Goal: Task Accomplishment & Management: Use online tool/utility

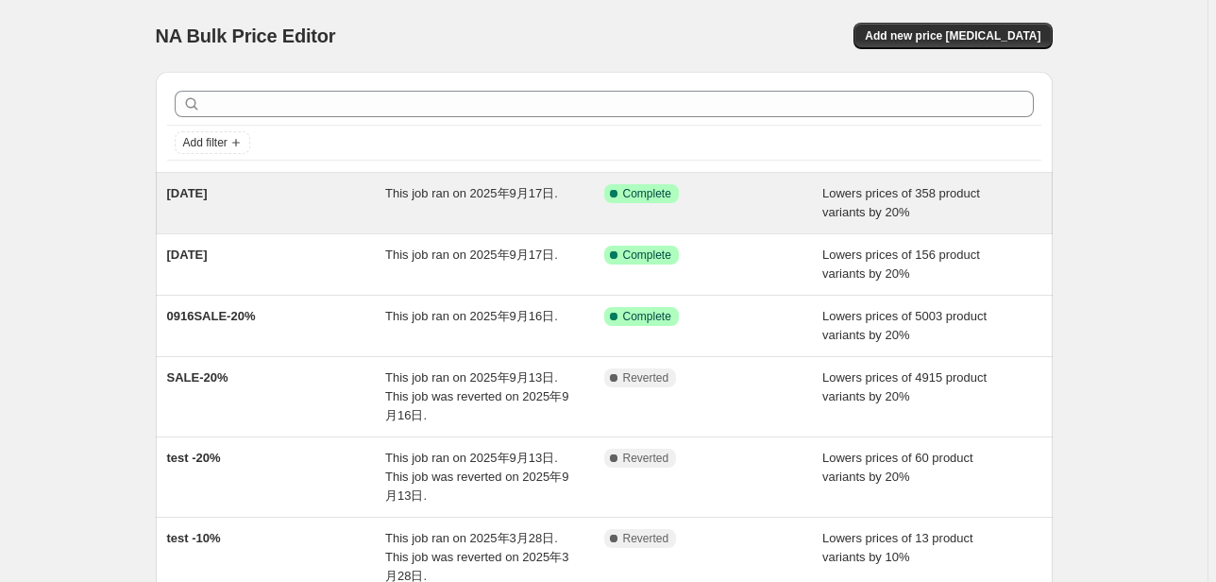
click at [793, 212] on div "Success Complete Complete" at bounding box center [713, 203] width 219 height 38
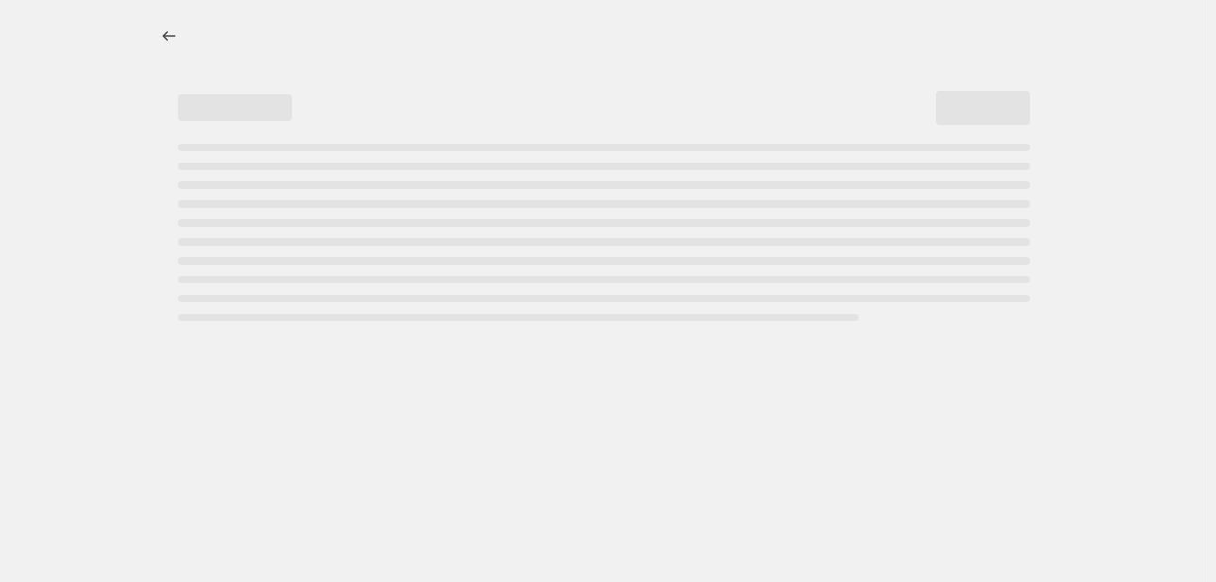
select select "percentage"
select select "tag"
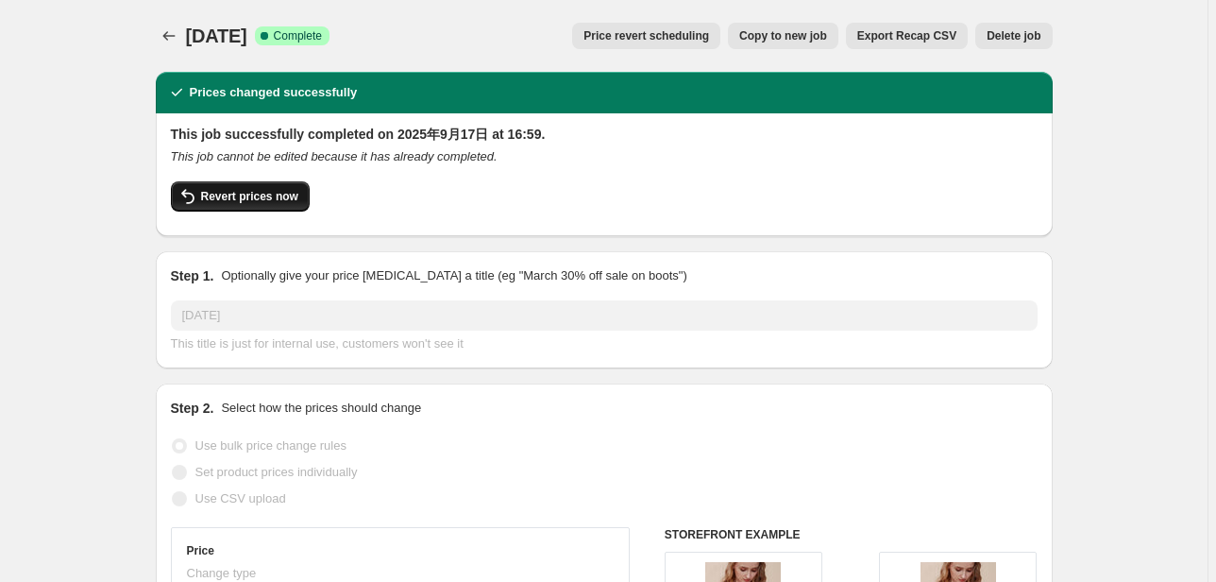
click at [255, 195] on span "Revert prices now" at bounding box center [249, 196] width 97 height 15
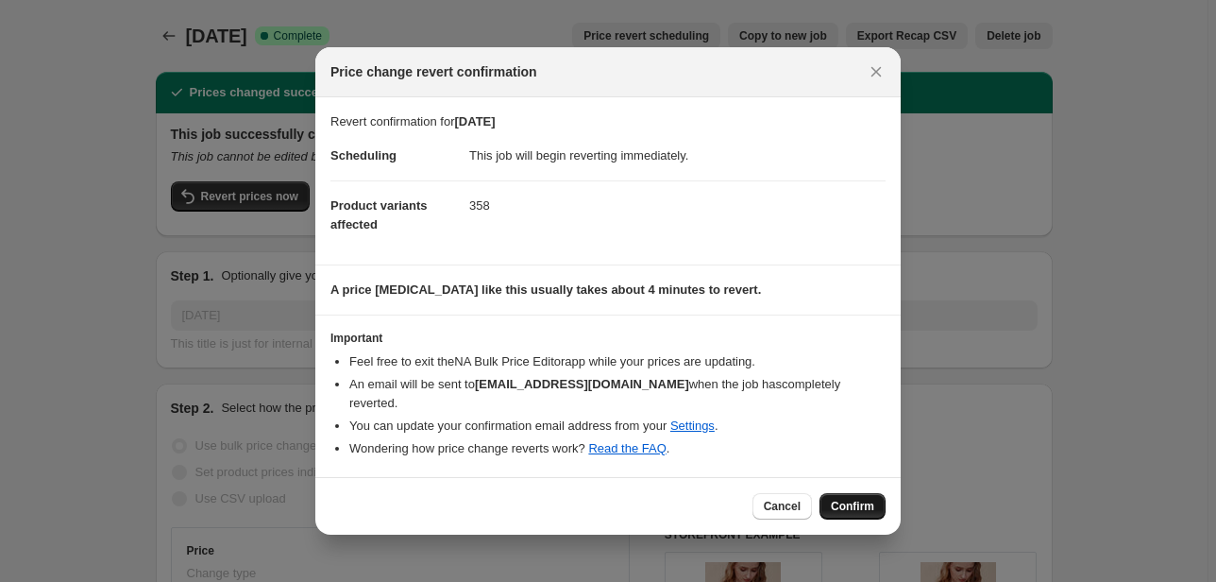
click at [845, 499] on span "Confirm" at bounding box center [852, 506] width 43 height 15
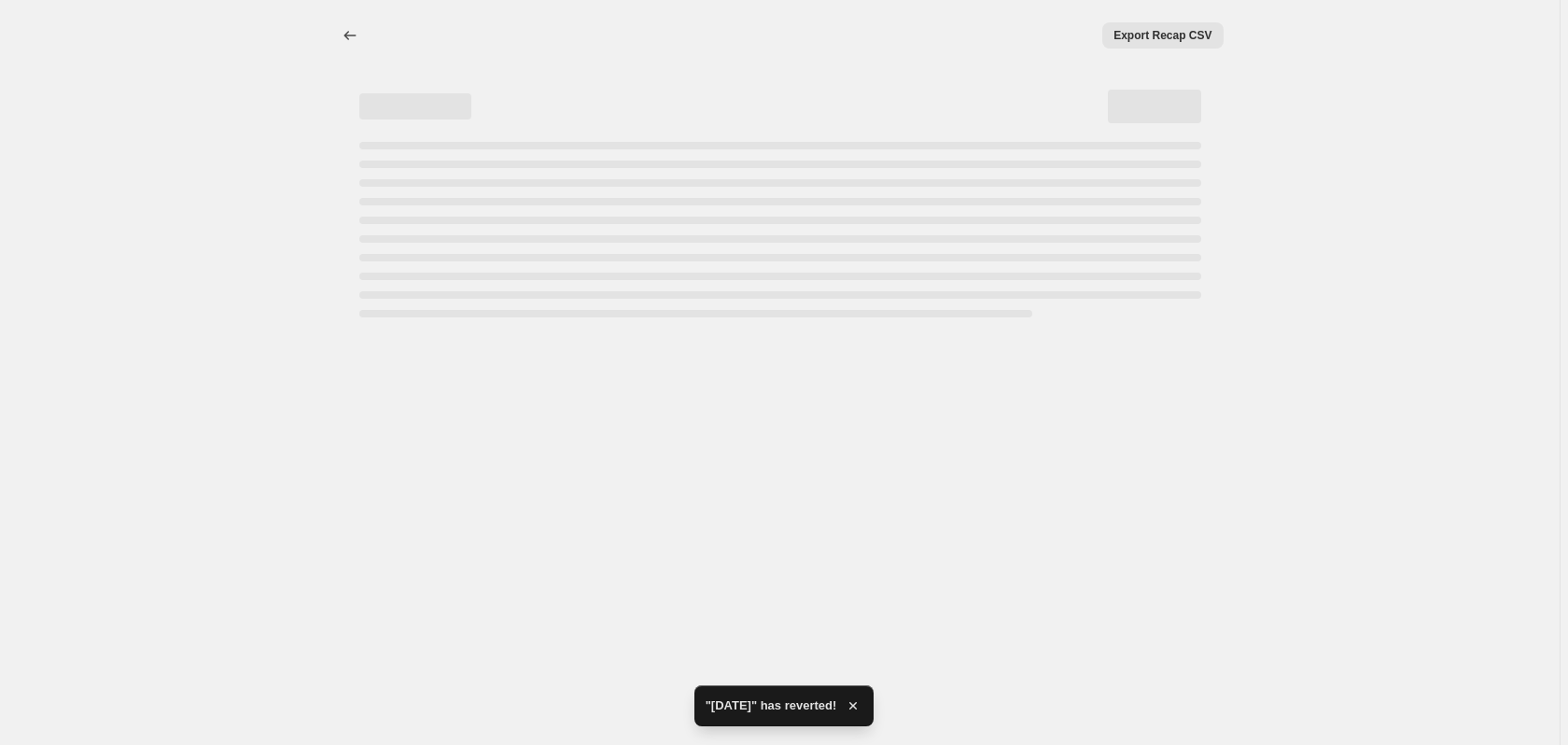
select select "percentage"
select select "tag"
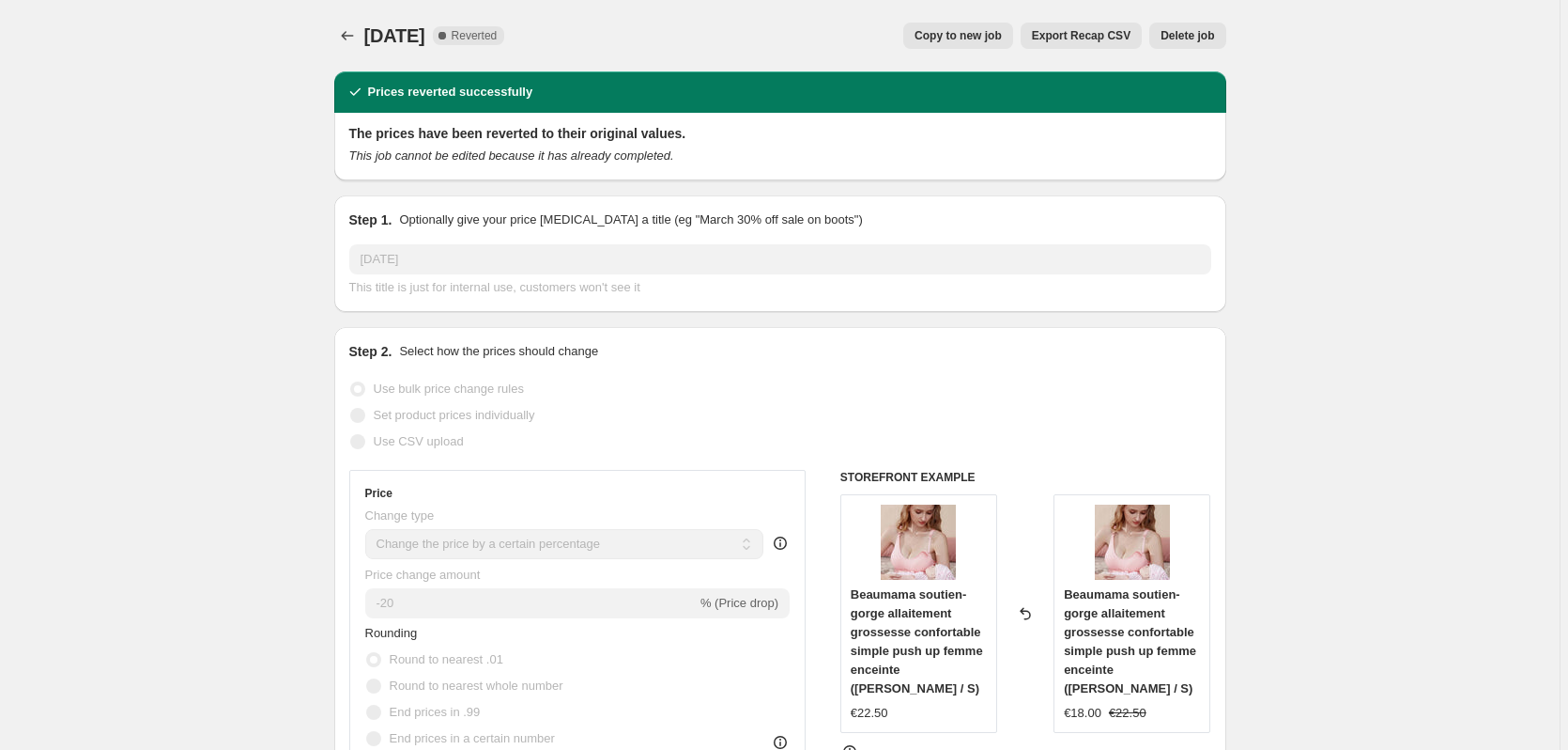
drag, startPoint x: 90, startPoint y: 468, endPoint x: 101, endPoint y: 465, distance: 11.4
click at [349, 44] on icon "Price change jobs" at bounding box center [347, 35] width 19 height 19
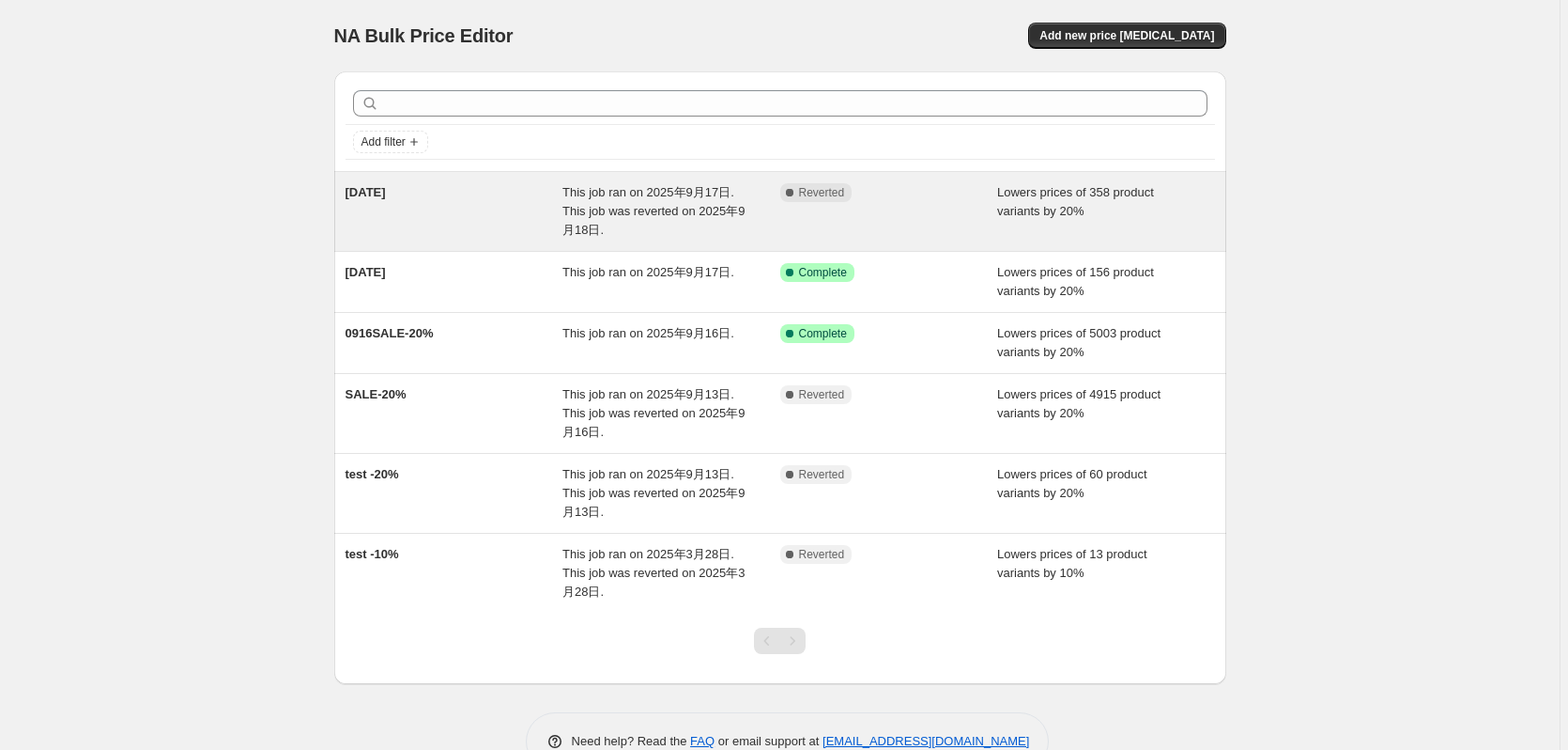
click at [964, 211] on div "Complete Reverted" at bounding box center [889, 211] width 218 height 57
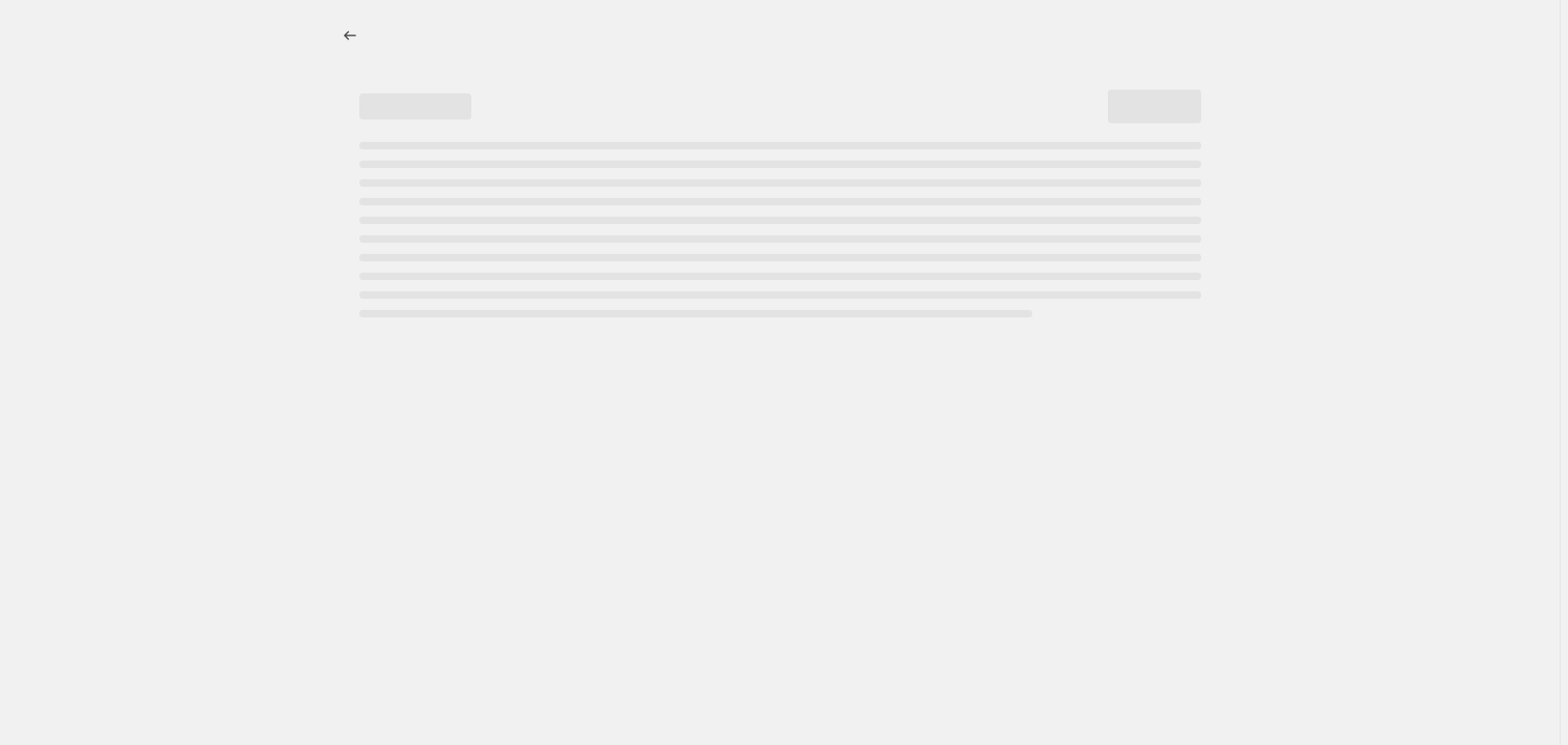
select select "percentage"
select select "tag"
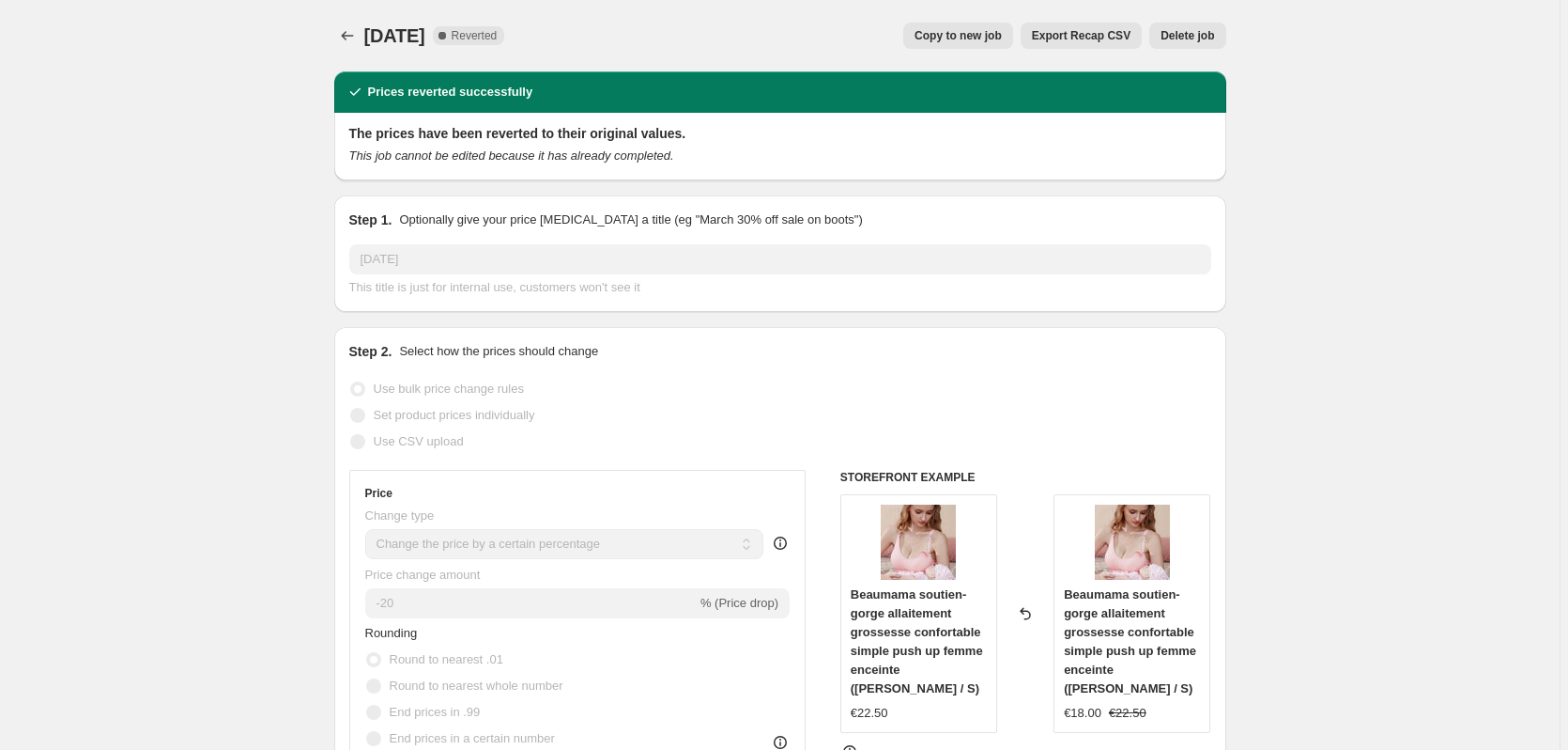
click at [969, 38] on span "Copy to new job" at bounding box center [958, 35] width 87 height 15
select select "percentage"
select select "tag"
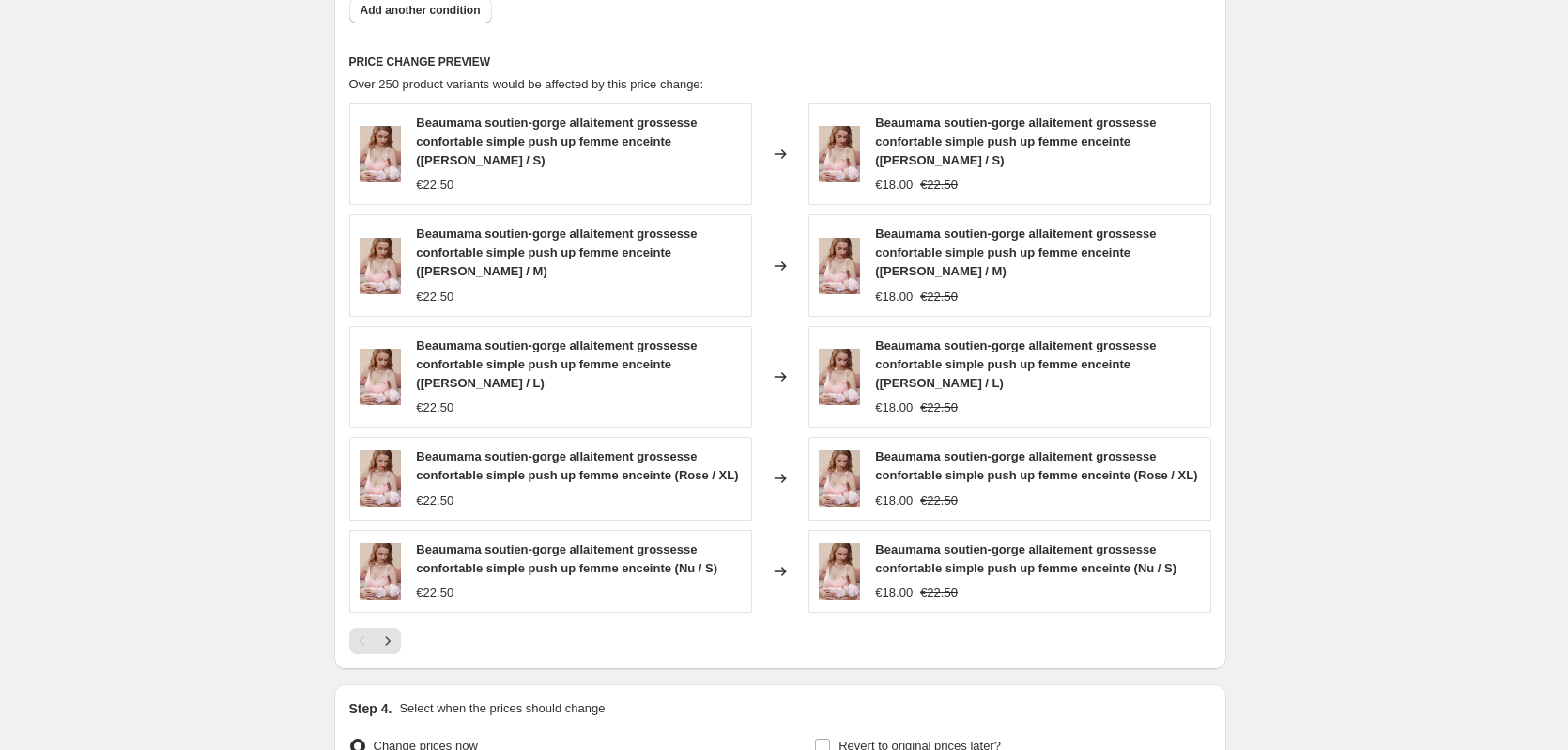
scroll to position [1371, 0]
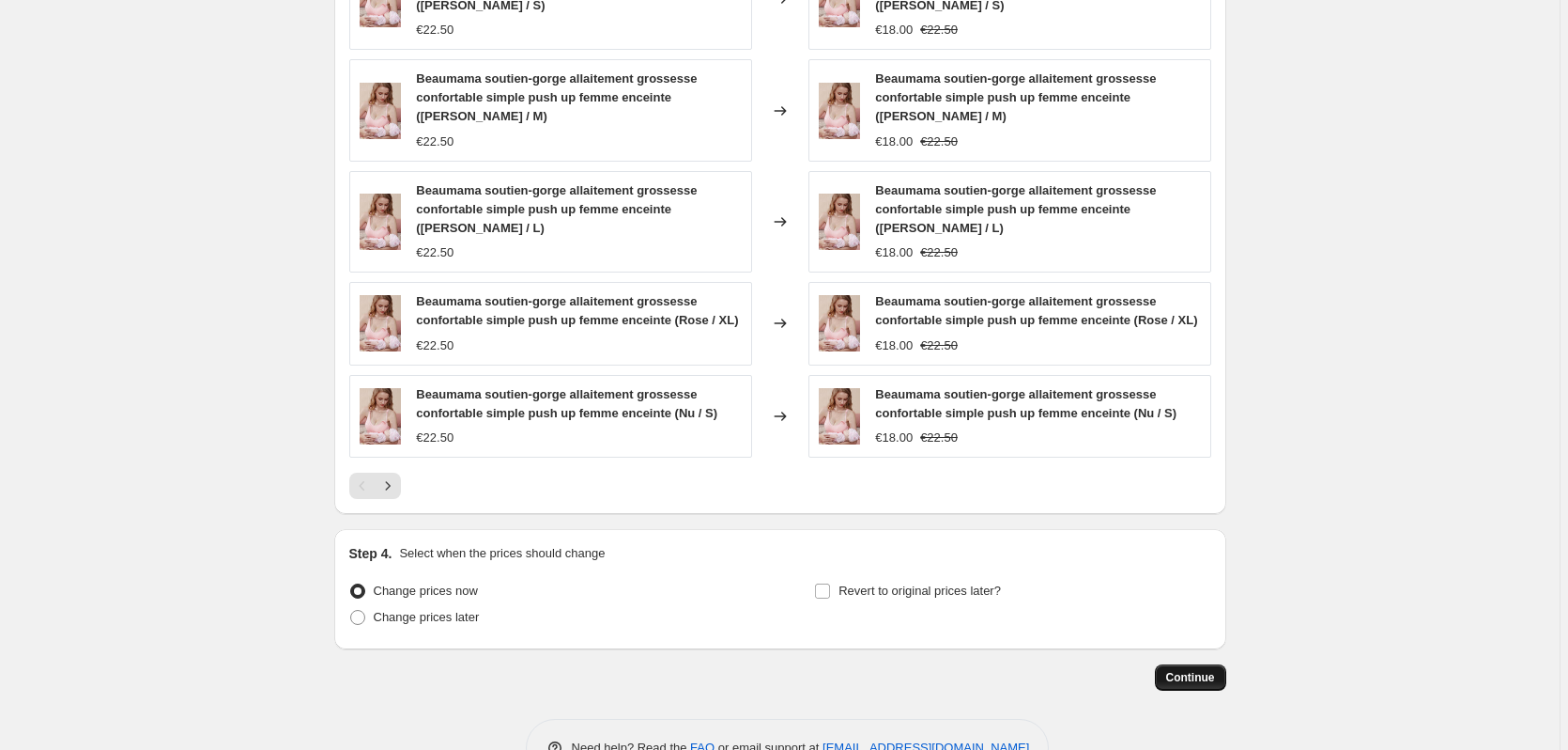
click at [1173, 578] on span "Continue" at bounding box center [1190, 676] width 49 height 15
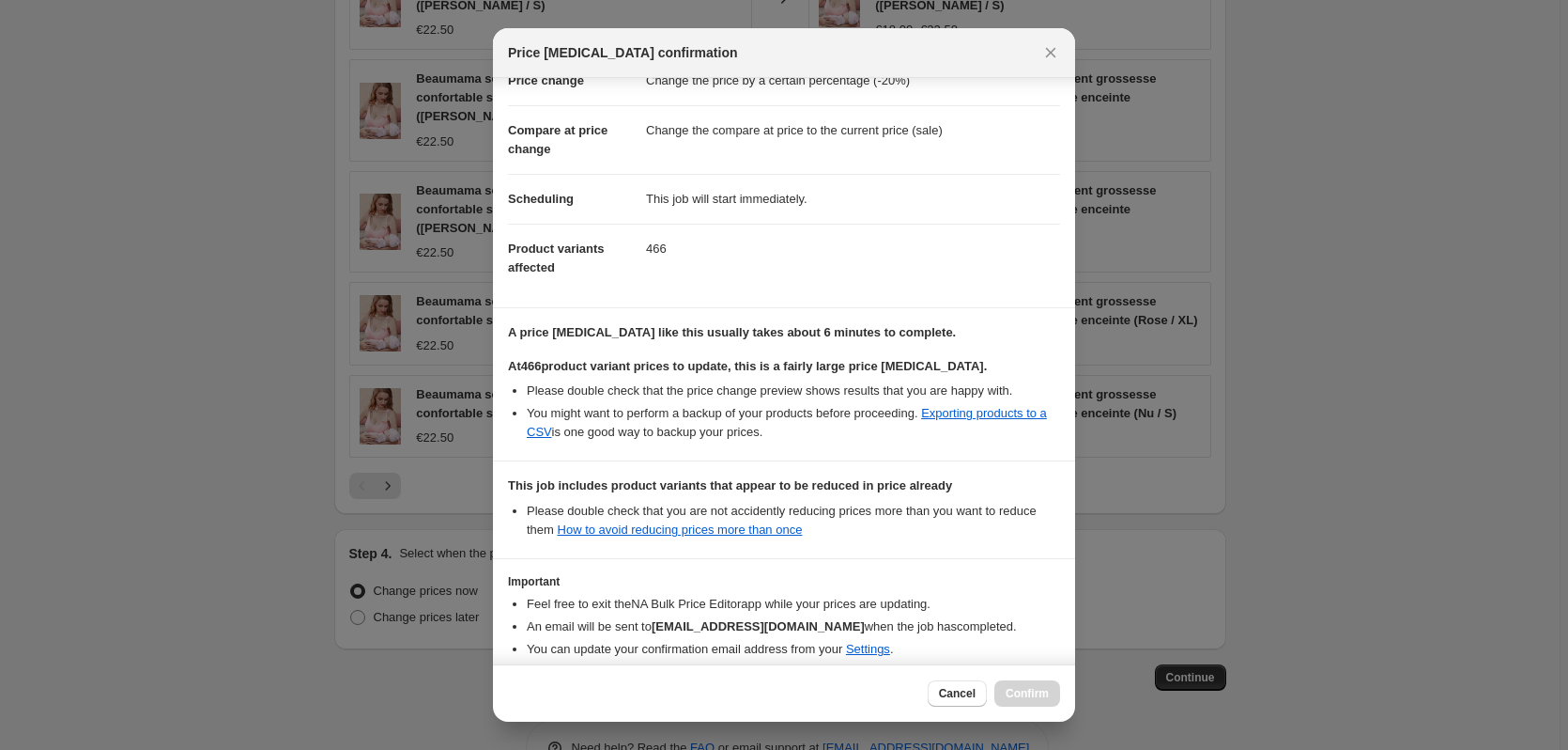
scroll to position [144, 0]
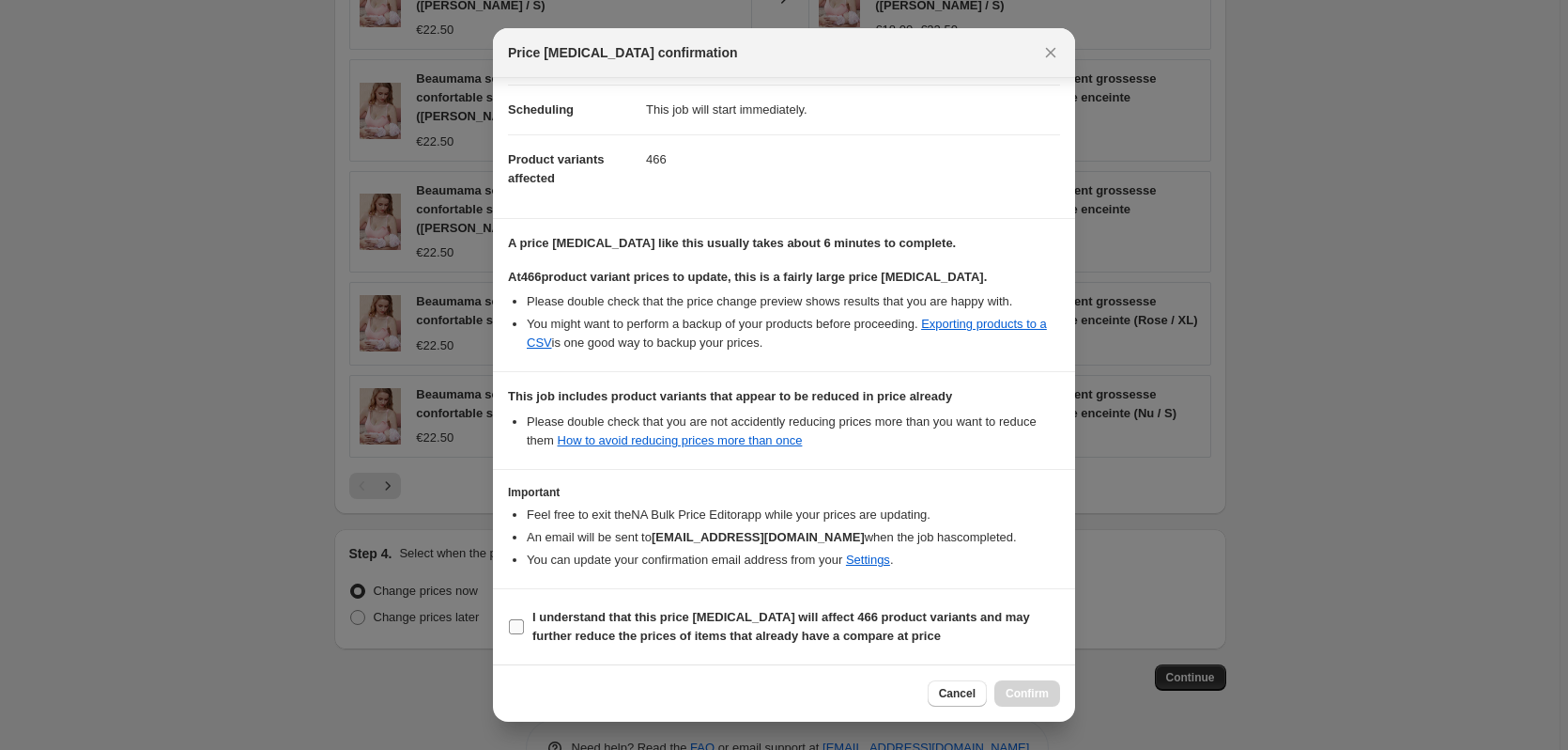
click at [526, 578] on label "I understand that this price [MEDICAL_DATA] will affect 466 product variants an…" at bounding box center [784, 626] width 552 height 45
click at [524, 578] on input "I understand that this price [MEDICAL_DATA] will affect 466 product variants an…" at bounding box center [516, 626] width 15 height 15
checkbox input "true"
click at [1056, 578] on button "Confirm" at bounding box center [1027, 693] width 66 height 26
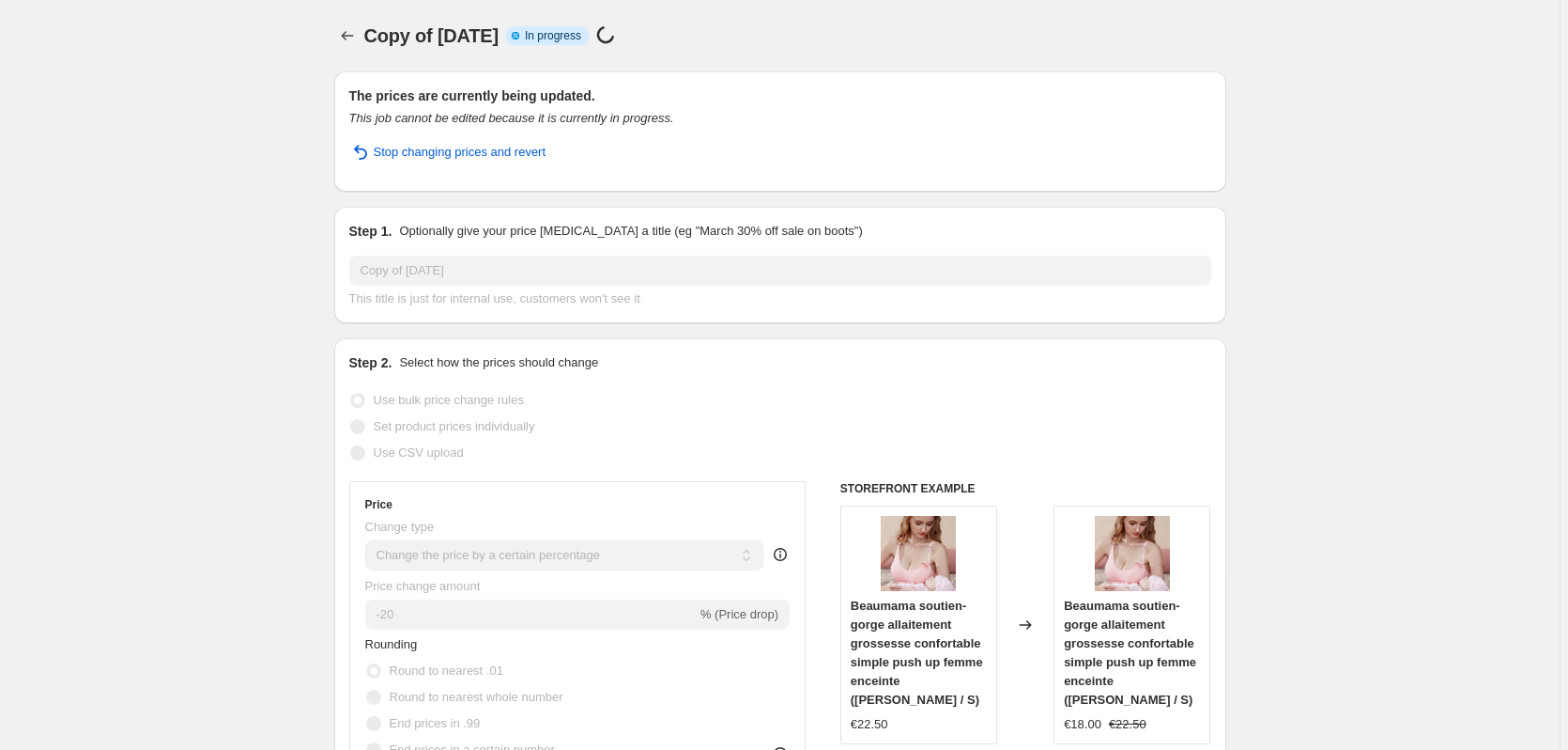
click at [364, 42] on div at bounding box center [349, 36] width 30 height 26
click at [353, 45] on button "Price change jobs" at bounding box center [347, 36] width 26 height 26
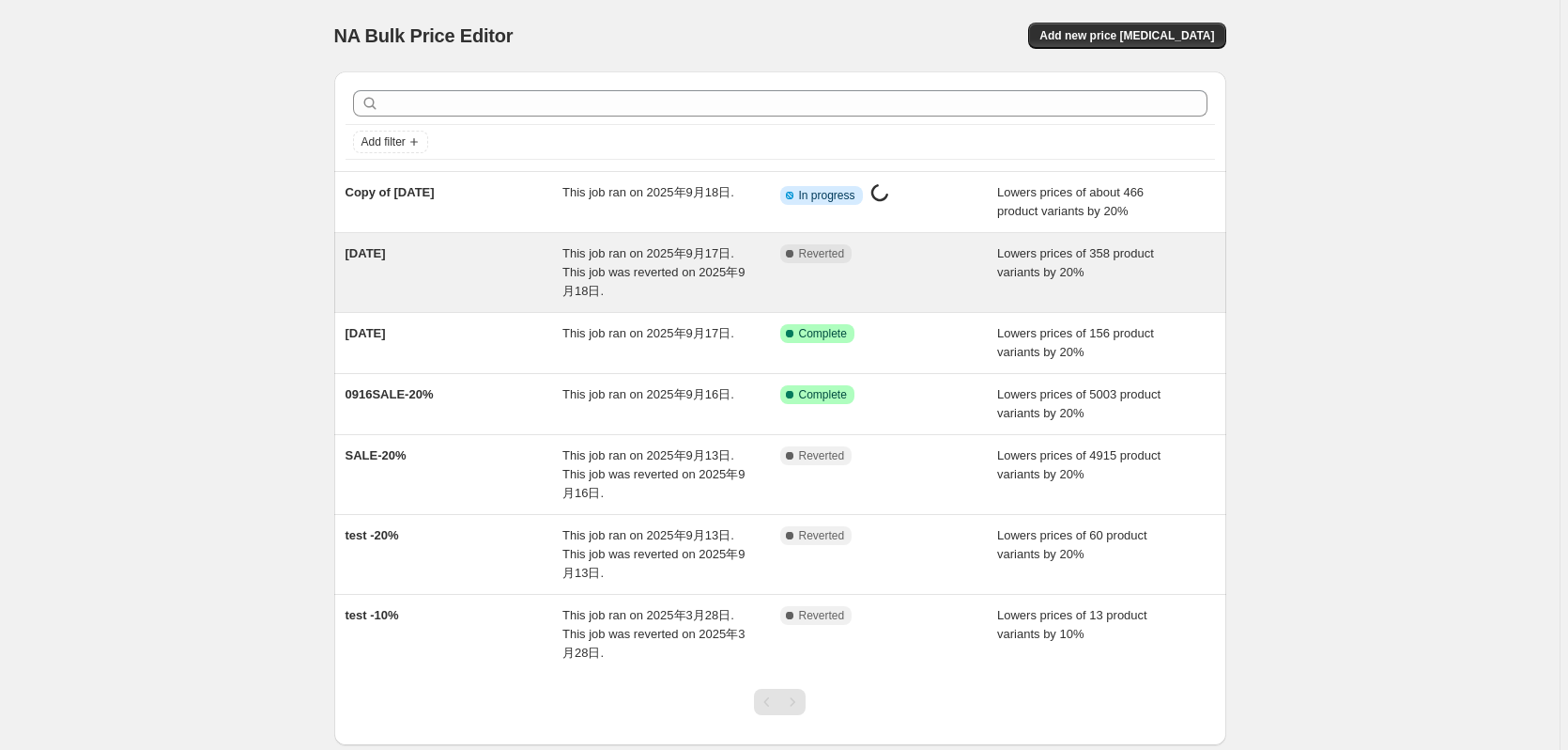
click at [878, 280] on div "Complete Reverted" at bounding box center [889, 273] width 218 height 57
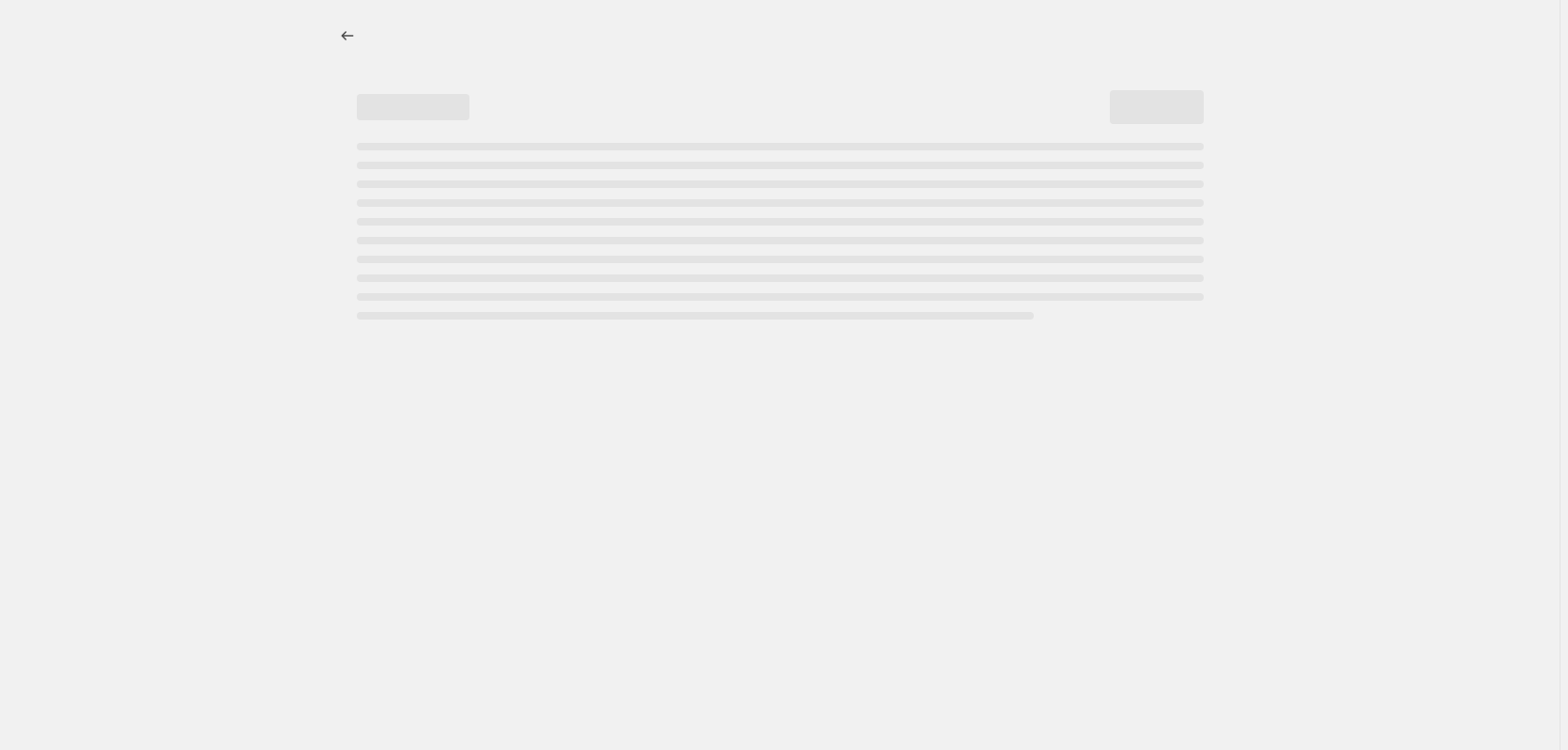
select select "percentage"
select select "tag"
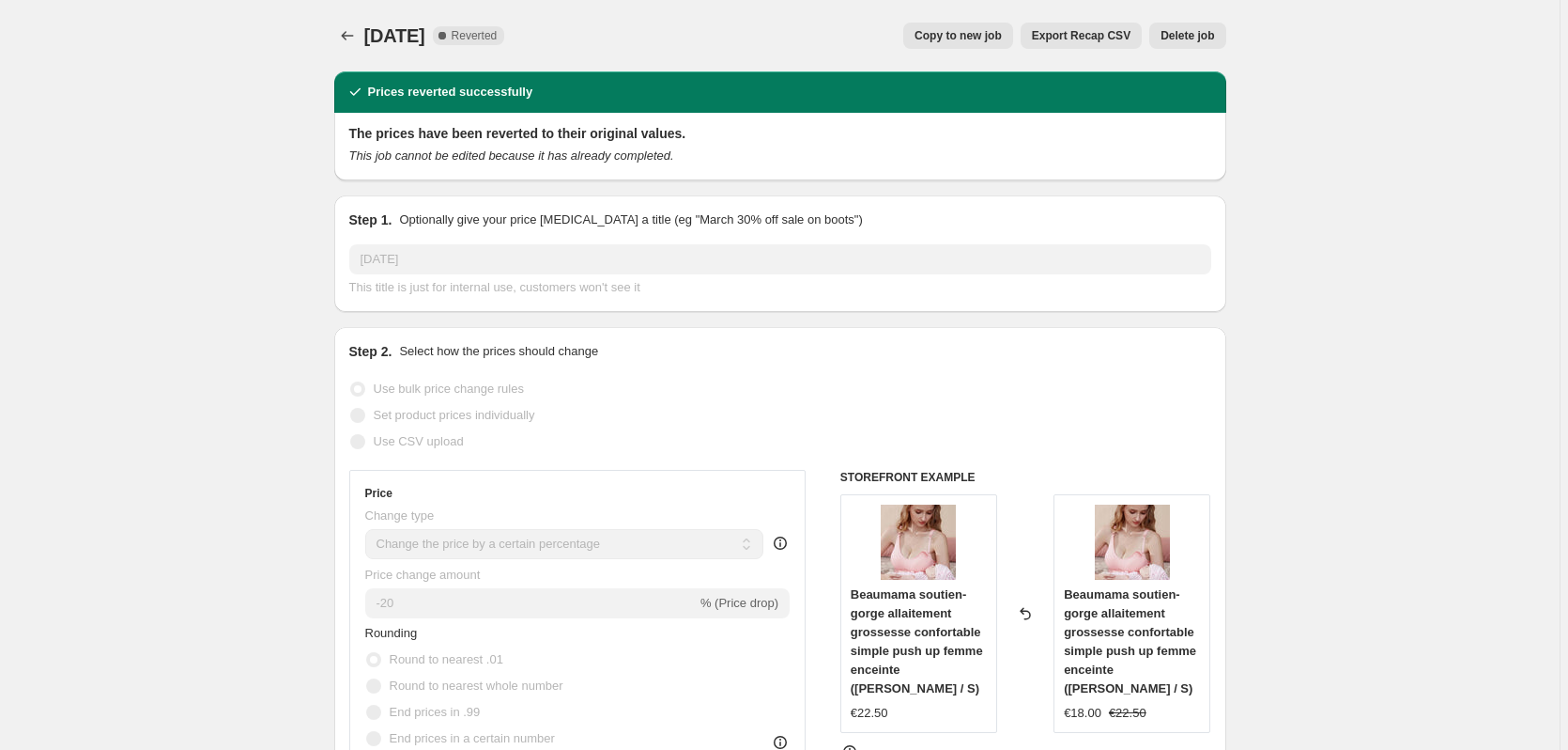
click at [1203, 40] on span "Delete job" at bounding box center [1187, 35] width 54 height 15
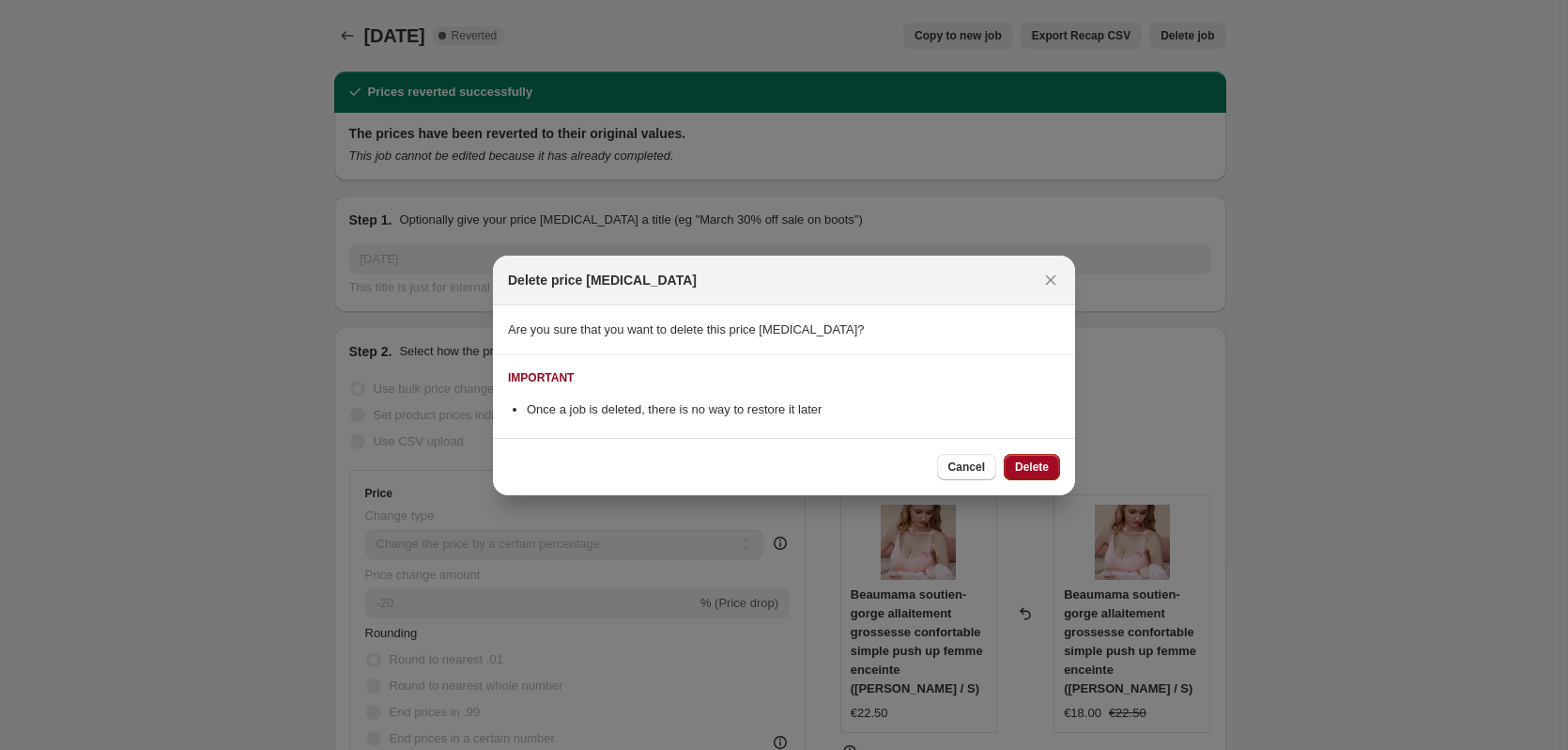
click at [1056, 470] on button "Delete" at bounding box center [1031, 467] width 57 height 26
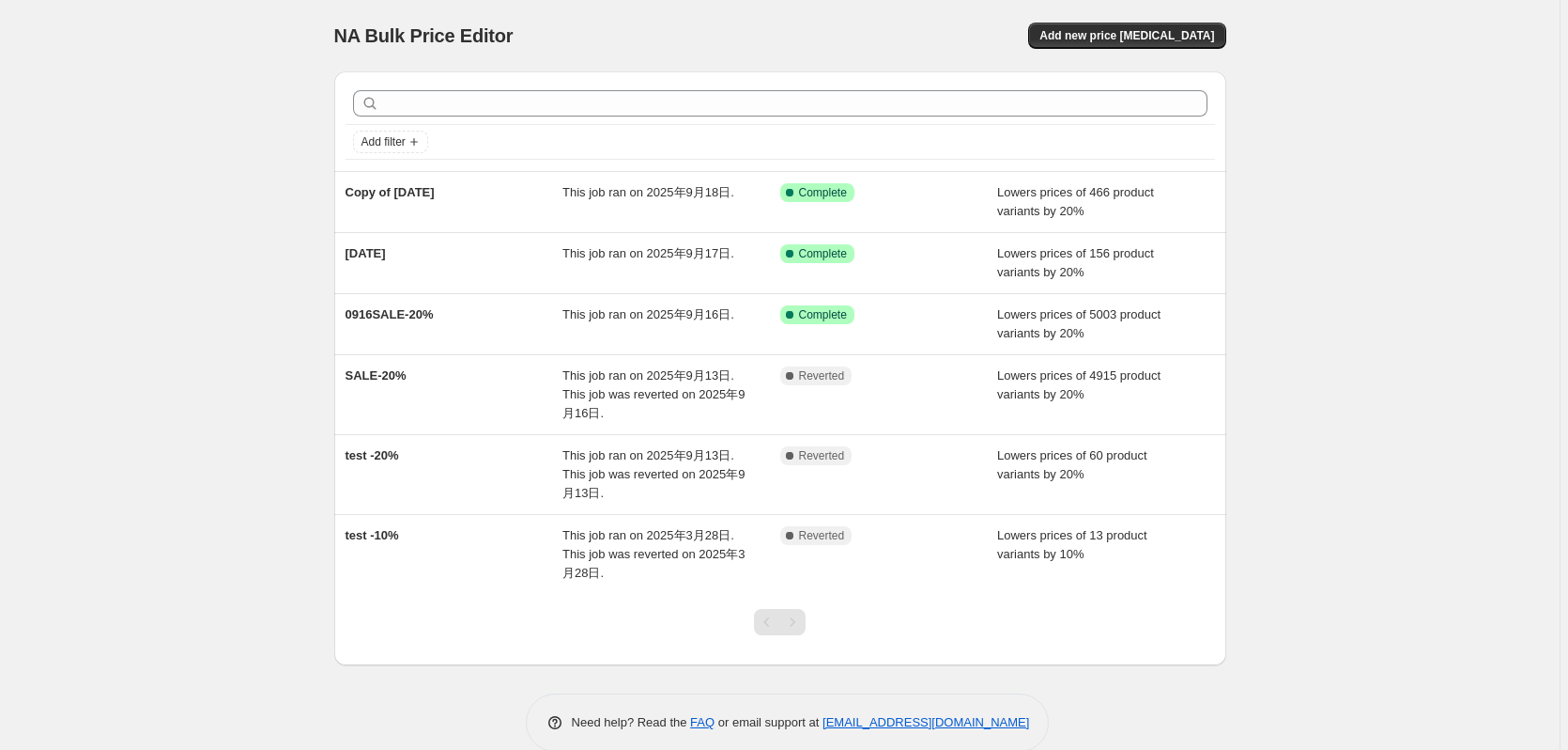
drag, startPoint x: 1401, startPoint y: 194, endPoint x: 1376, endPoint y: 208, distance: 28.7
click at [1216, 194] on div "NA Bulk Price Editor. This page is ready NA Bulk Price Editor Add new price [ME…" at bounding box center [780, 390] width 1559 height 780
